Goal: Transaction & Acquisition: Purchase product/service

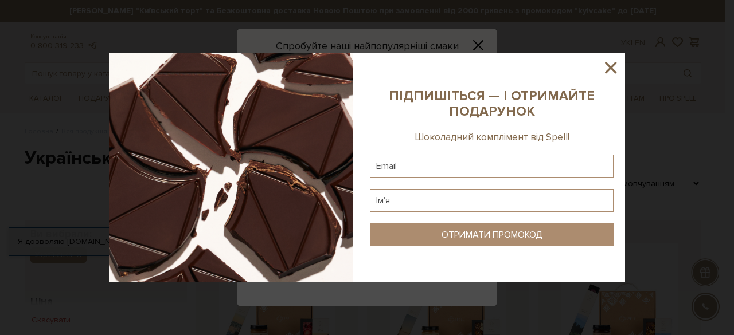
click at [608, 58] on icon at bounding box center [610, 67] width 19 height 19
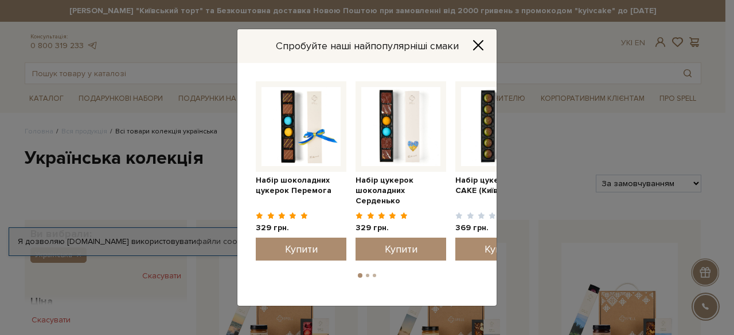
click at [479, 44] on icon "Close" at bounding box center [478, 45] width 9 height 9
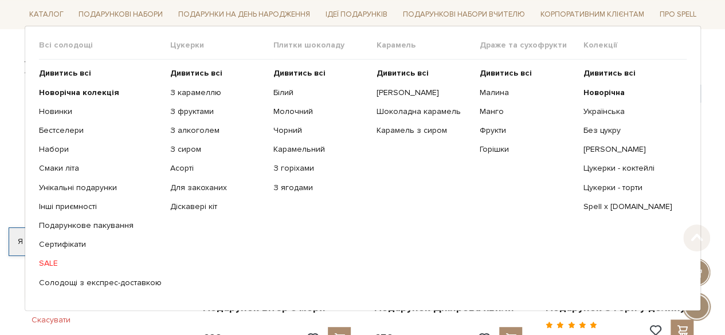
scroll to position [115, 0]
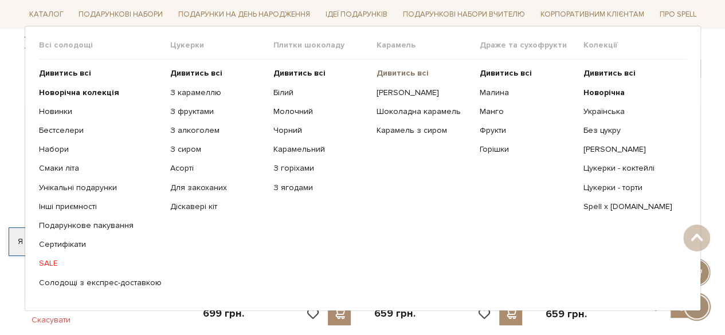
click at [392, 68] on b "Дивитись всі" at bounding box center [403, 73] width 52 height 10
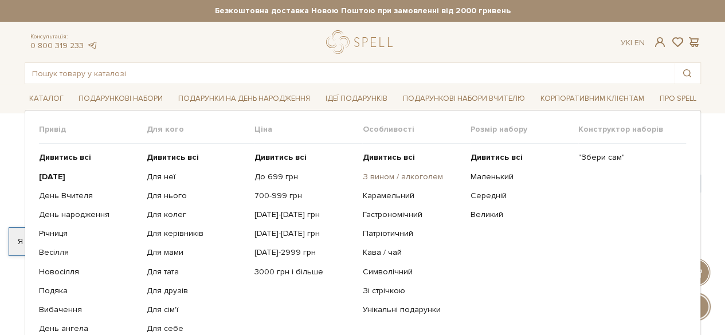
click at [425, 178] on link "З вином / алкоголем" at bounding box center [411, 177] width 99 height 10
